Goal: Subscribe to service/newsletter

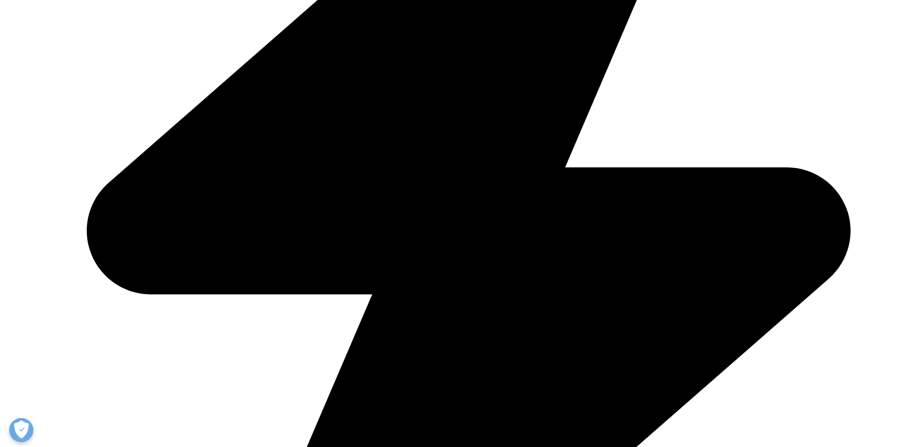
scroll to position [629, 0]
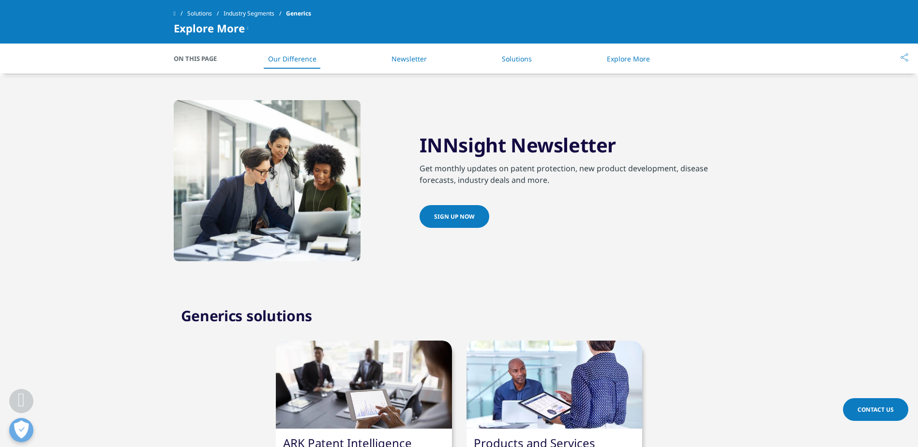
scroll to position [484, 0]
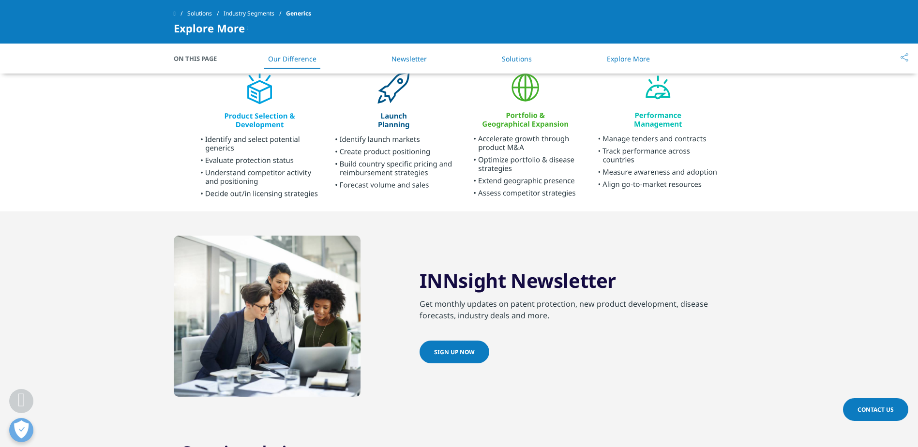
click at [459, 353] on span "Sign up now" at bounding box center [454, 352] width 41 height 8
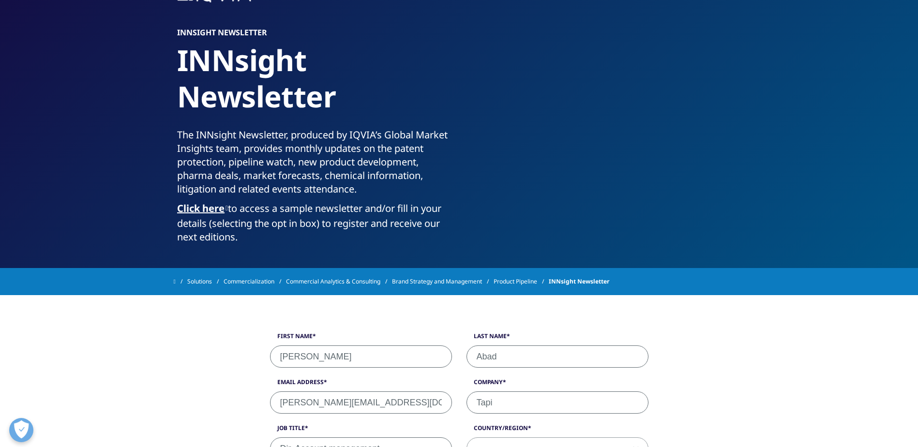
scroll to position [145, 0]
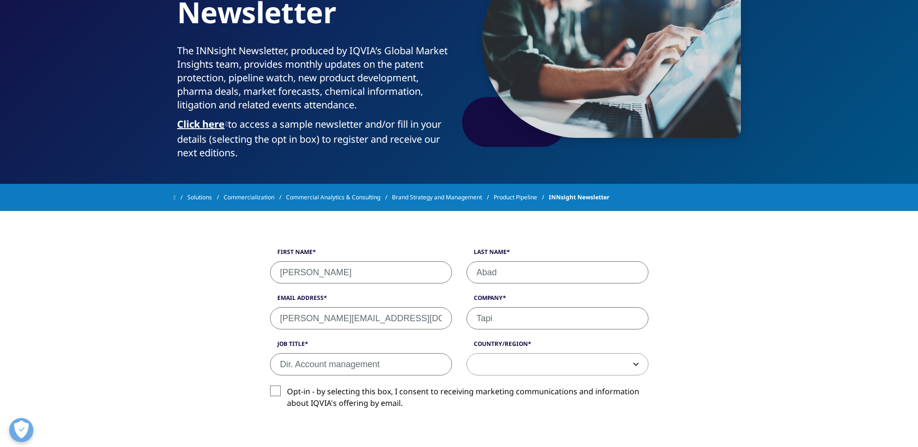
click at [488, 370] on span at bounding box center [557, 365] width 181 height 22
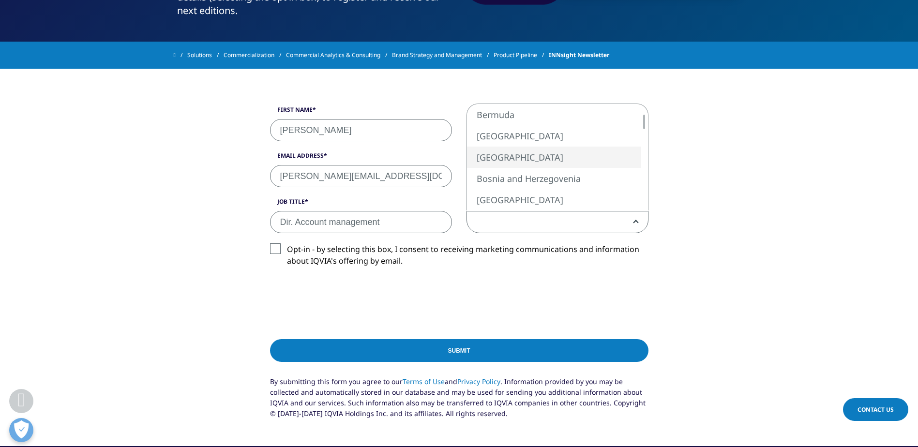
scroll to position [290, 0]
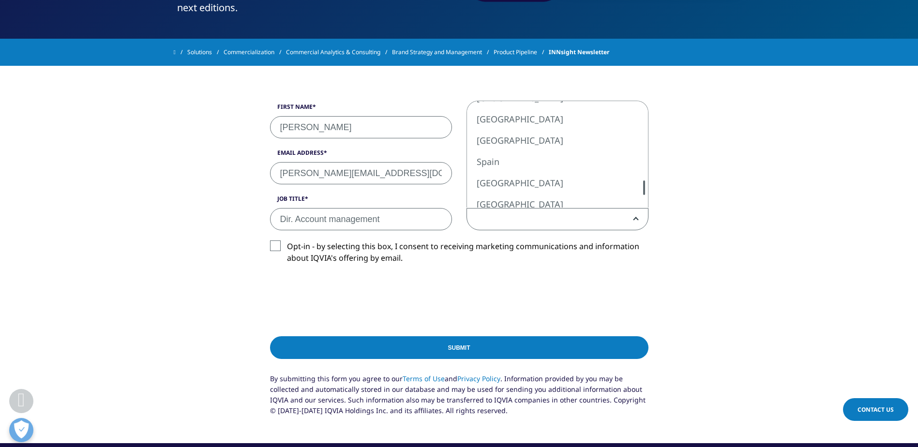
click at [642, 189] on div at bounding box center [644, 188] width 8 height 15
click at [642, 188] on div at bounding box center [644, 188] width 8 height 15
click at [646, 186] on div at bounding box center [644, 187] width 8 height 15
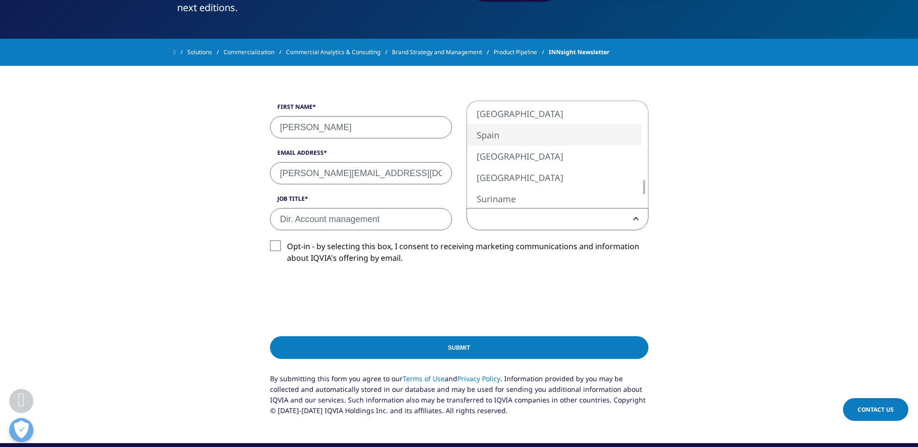
select select "Spain"
click at [859, 414] on link "Contact Us" at bounding box center [875, 409] width 65 height 23
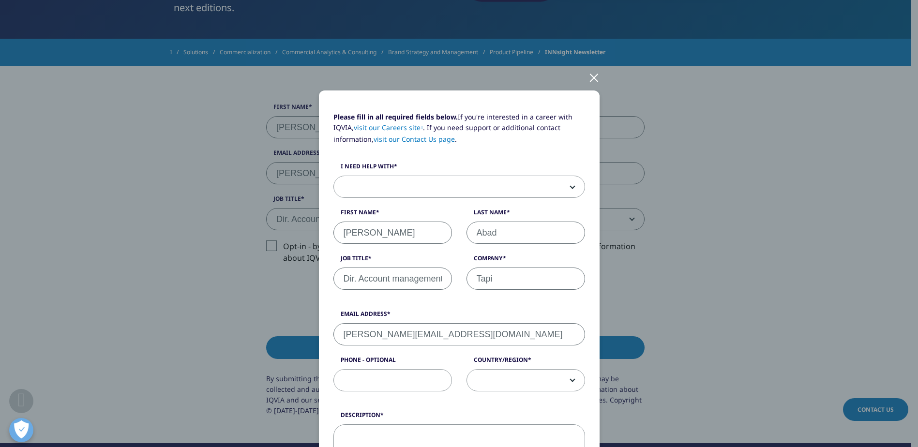
click at [592, 76] on div at bounding box center [594, 77] width 11 height 27
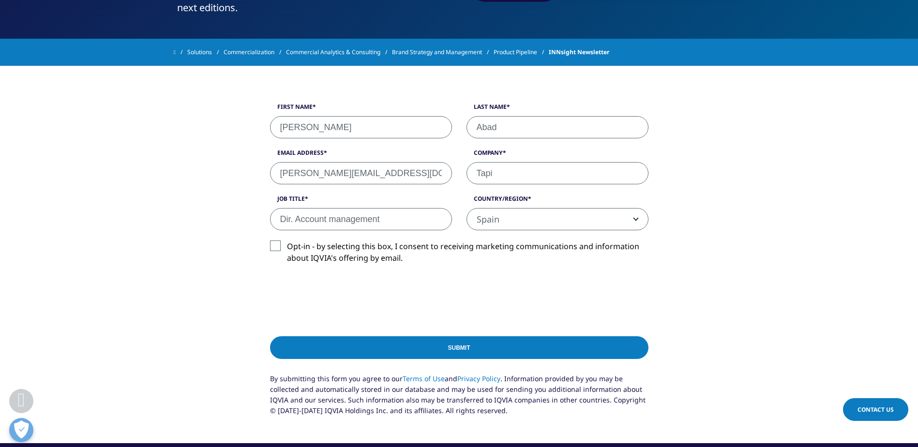
click at [459, 351] on input "Submit" at bounding box center [459, 347] width 379 height 23
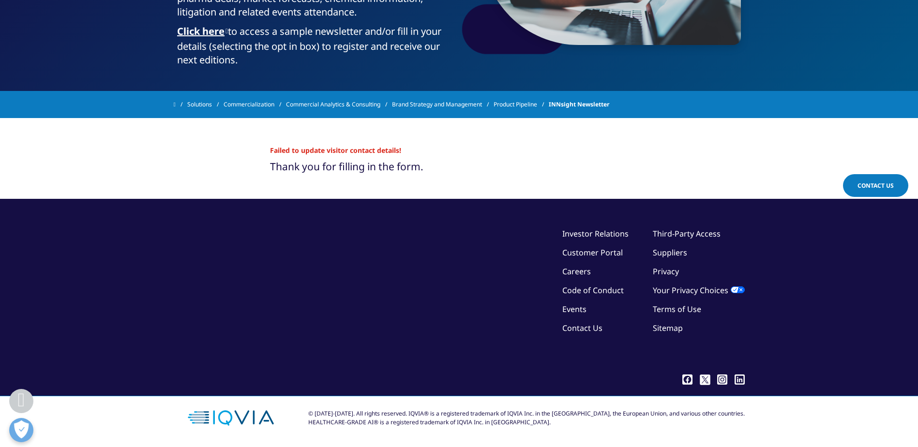
scroll to position [211, 0]
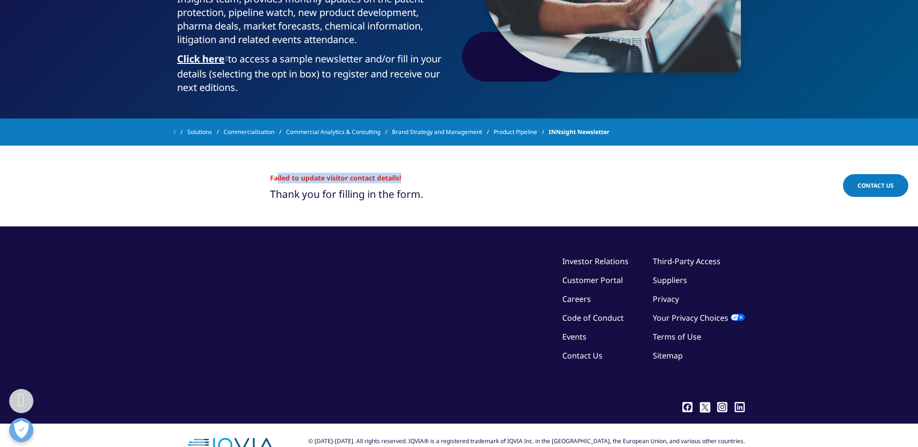
drag, startPoint x: 278, startPoint y: 177, endPoint x: 401, endPoint y: 176, distance: 123.4
click at [401, 176] on li "Failed to update visitor contact details!" at bounding box center [459, 178] width 379 height 11
drag, startPoint x: 401, startPoint y: 176, endPoint x: 428, endPoint y: 180, distance: 26.8
click at [428, 180] on li "Failed to update visitor contact details!" at bounding box center [459, 178] width 379 height 11
click at [176, 131] on span at bounding box center [175, 132] width 2 height 7
